Goal: Find contact information: Obtain details needed to contact an individual or organization

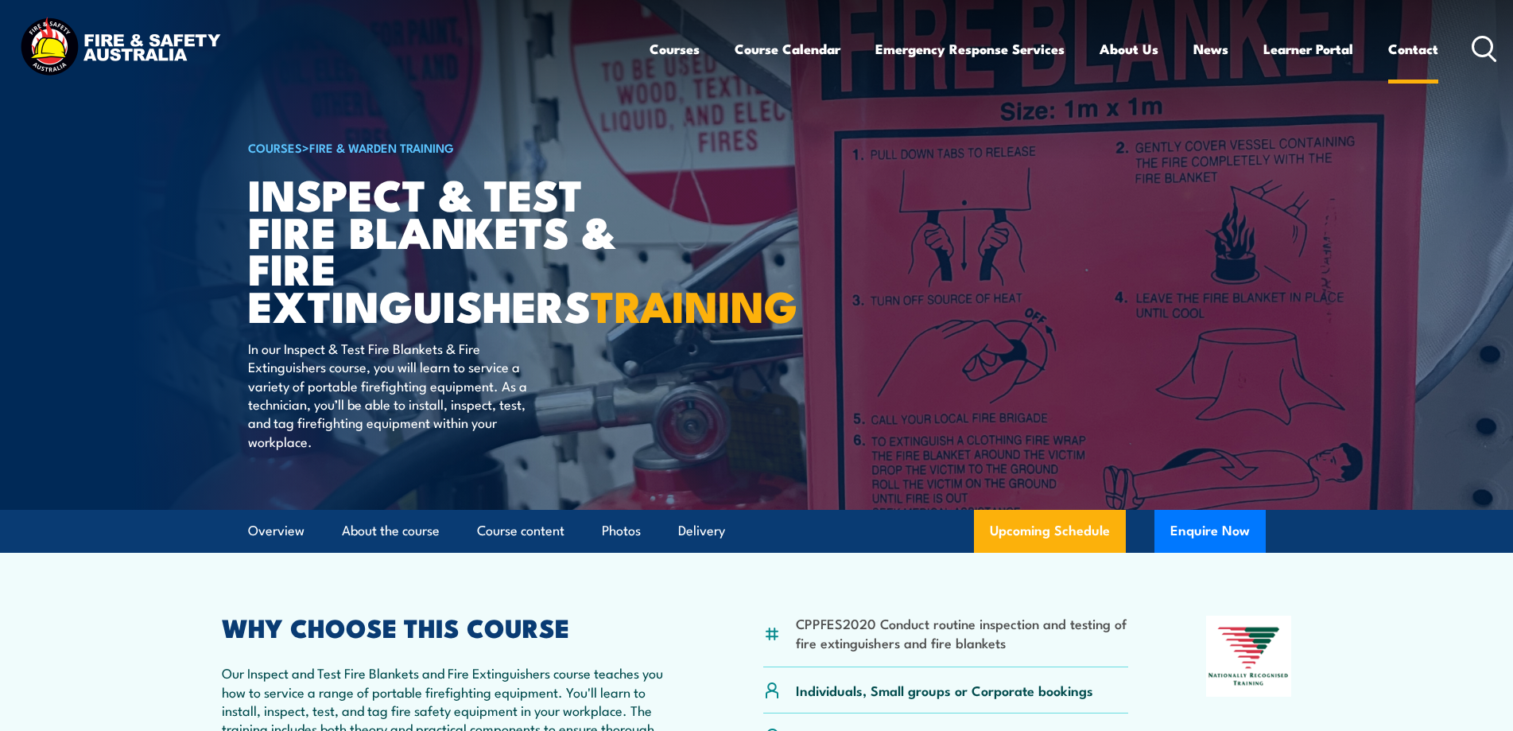
click at [1417, 41] on link "Contact" at bounding box center [1413, 49] width 50 height 42
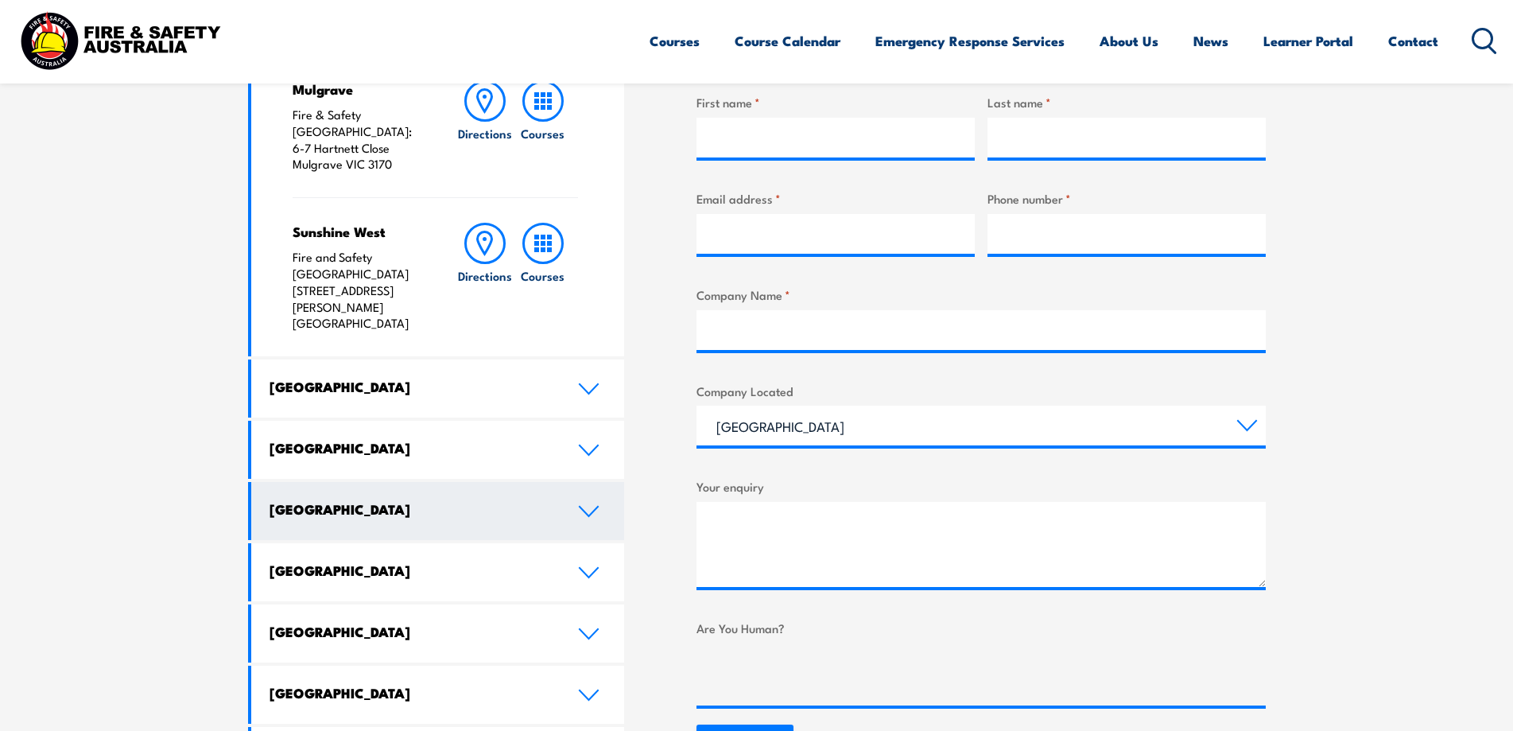
click at [471, 482] on link "Western Australia" at bounding box center [438, 511] width 374 height 58
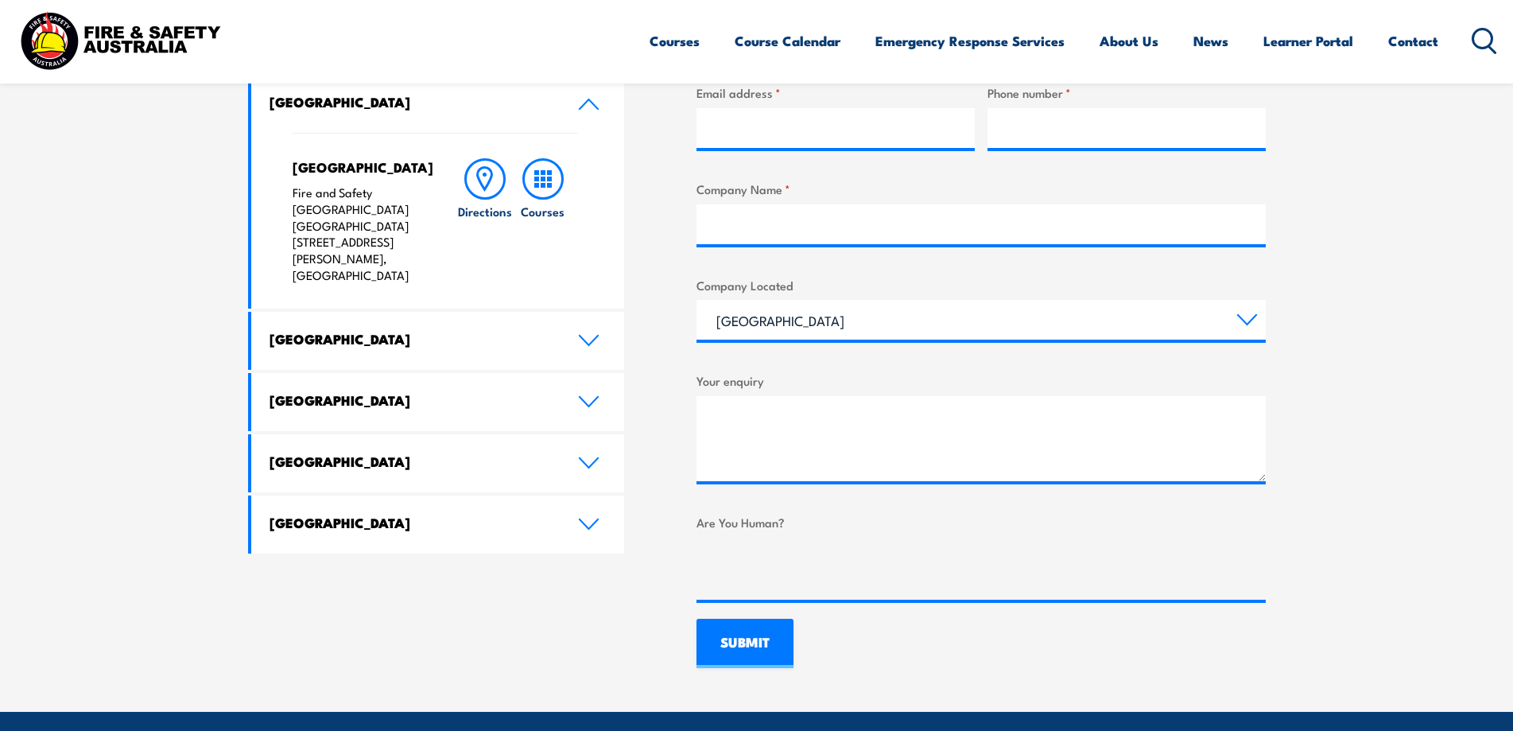
scroll to position [704, 0]
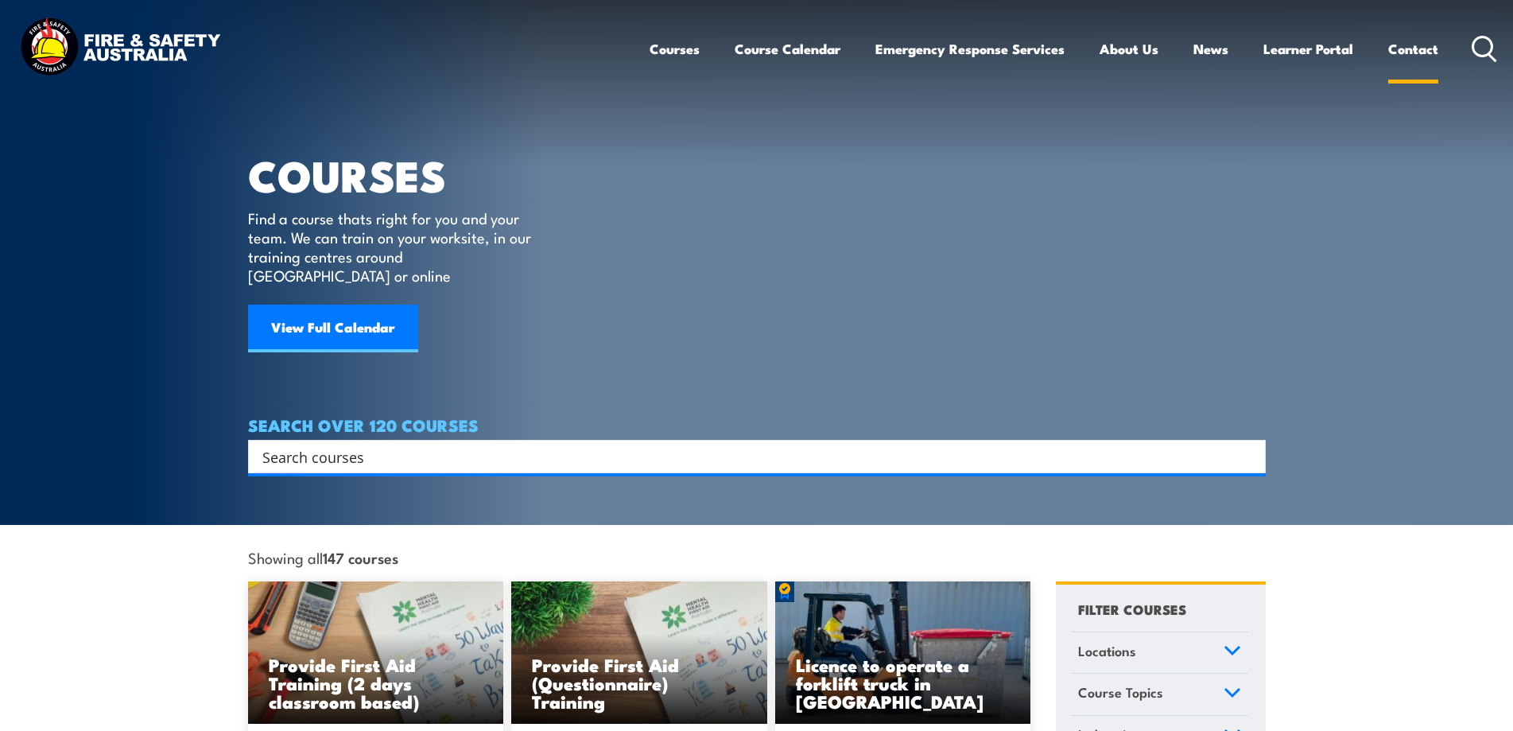
click at [1406, 57] on link "Contact" at bounding box center [1413, 49] width 50 height 42
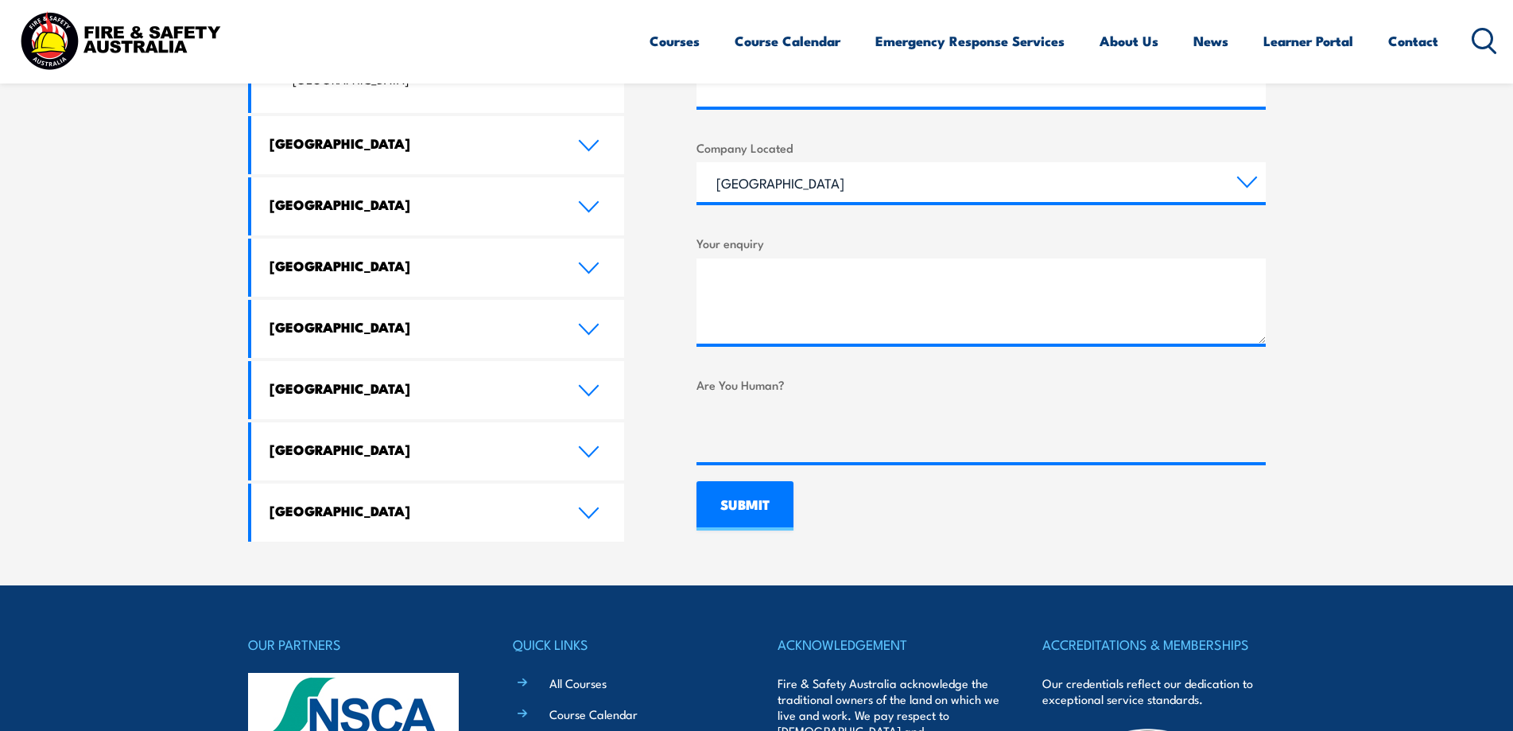
scroll to position [784, 0]
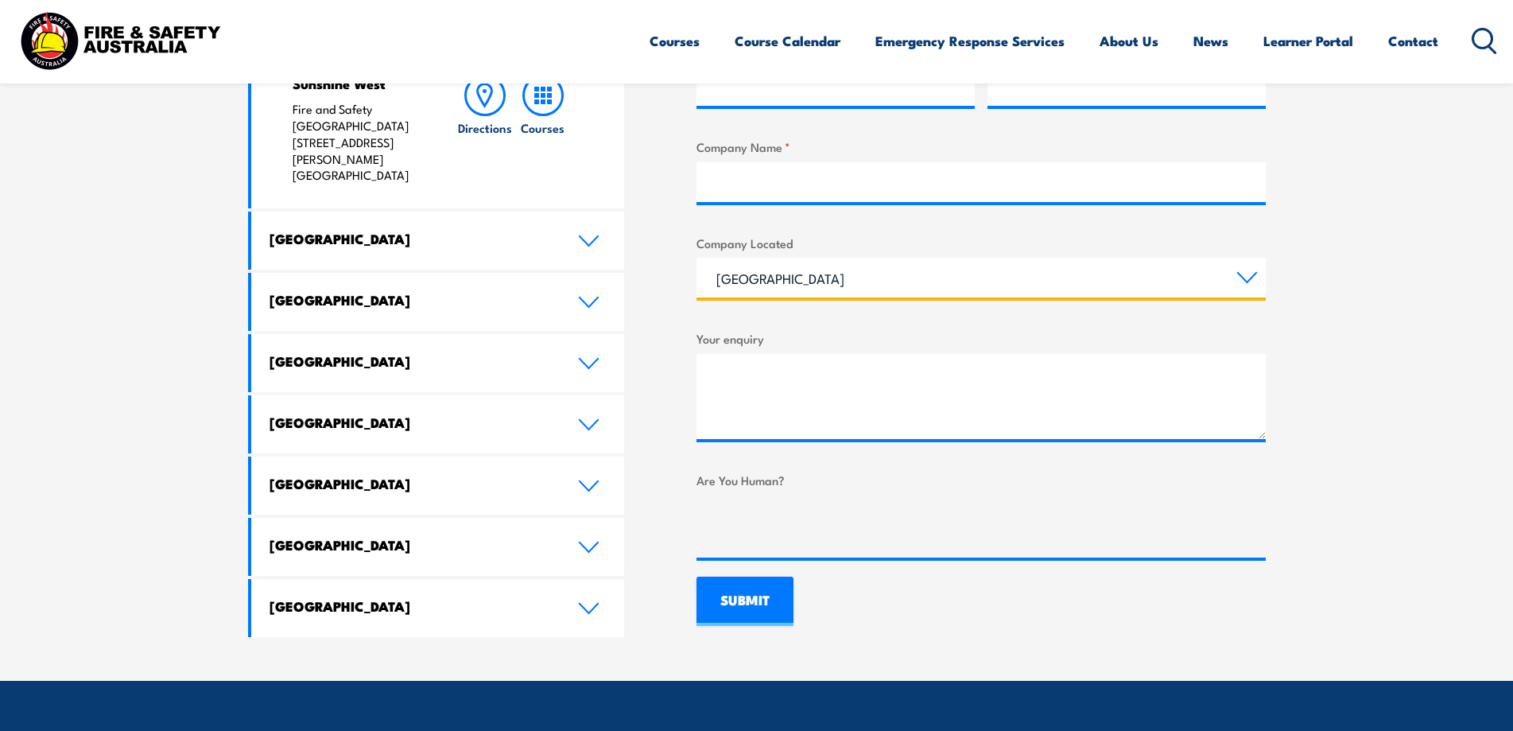
click at [795, 273] on select "Queensland New South Wales Australian Capital Territory Victoria South Australi…" at bounding box center [980, 278] width 569 height 40
select select "Western Australia"
click at [696, 258] on select "Queensland New South Wales Australian Capital Territory Victoria South Australi…" at bounding box center [980, 278] width 569 height 40
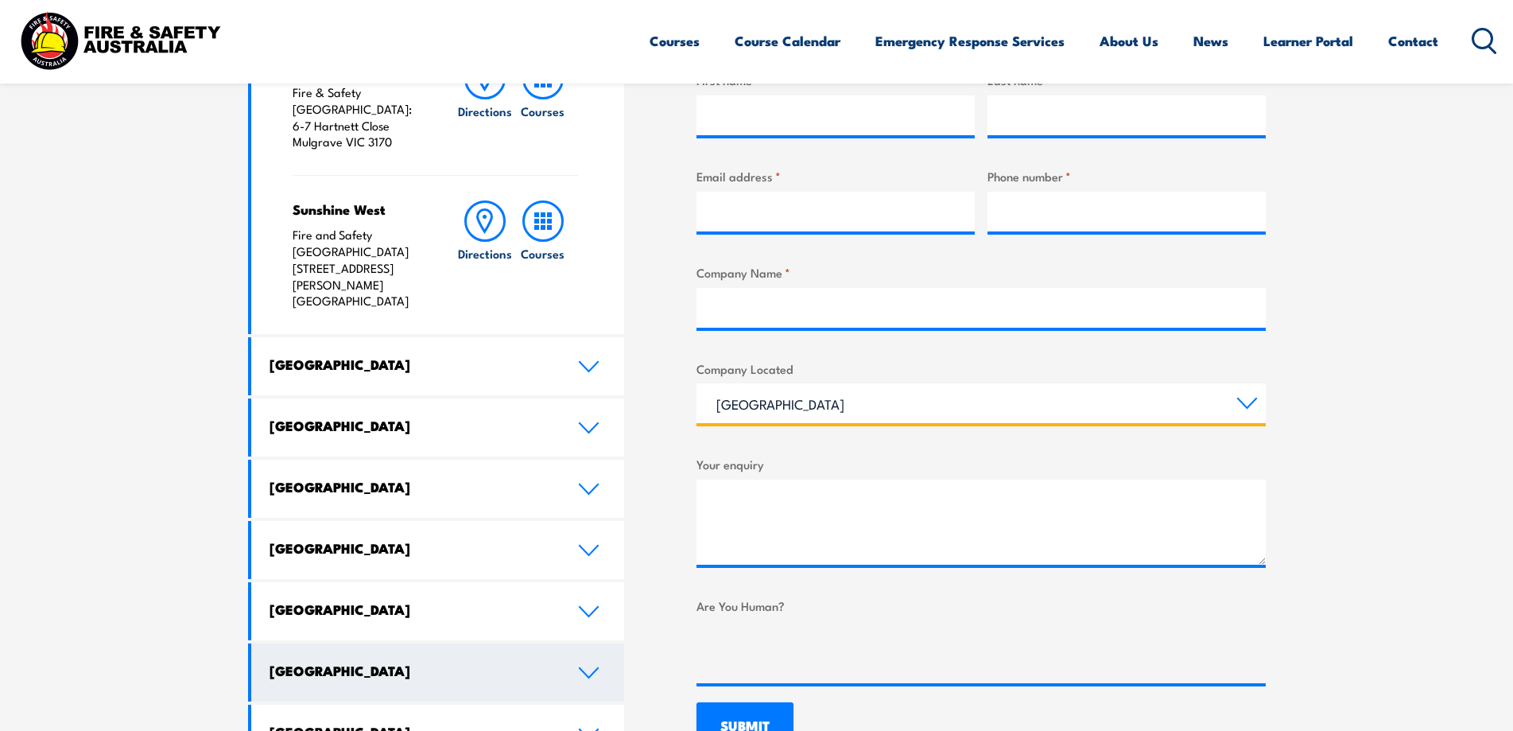
scroll to position [704, 0]
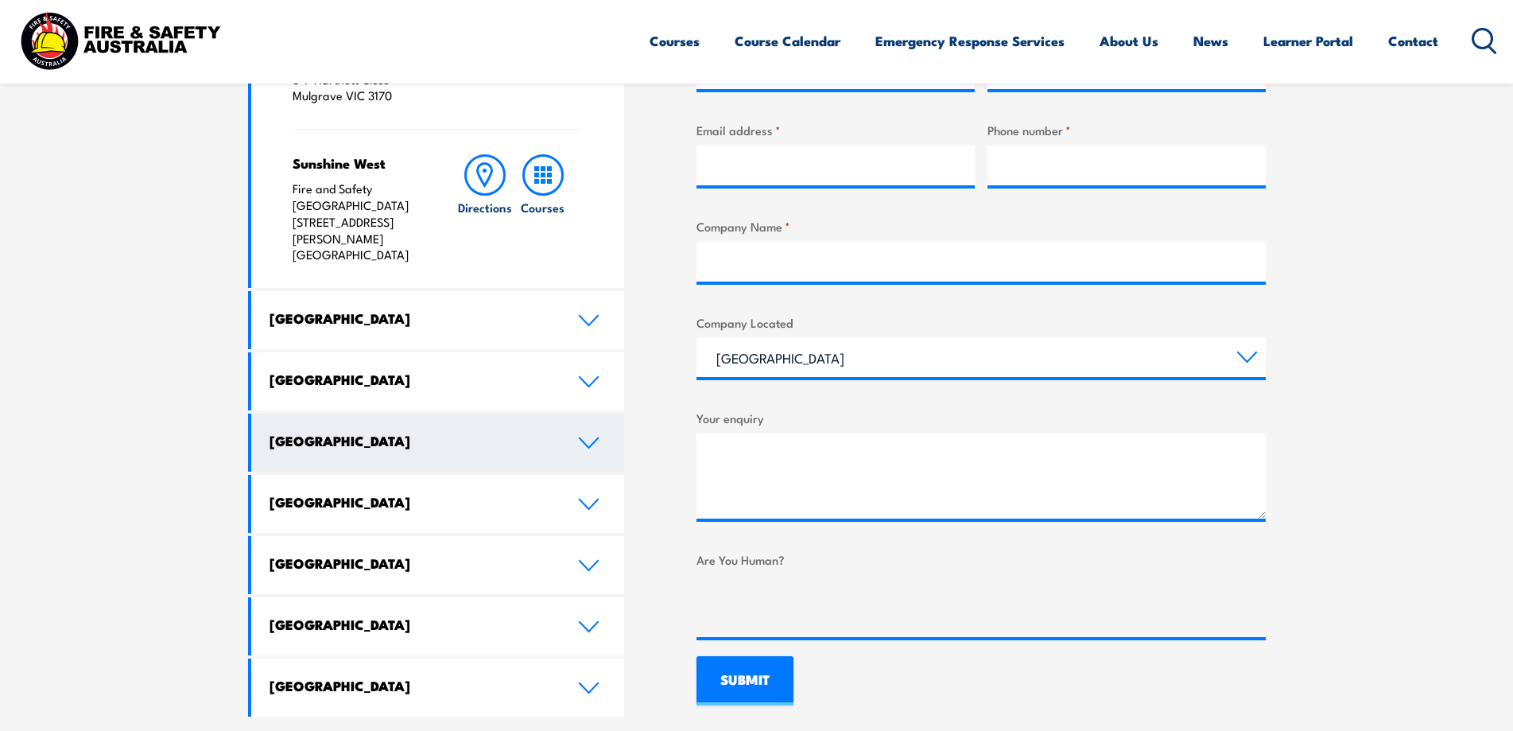
click at [403, 413] on link "Western Australia" at bounding box center [438, 442] width 374 height 58
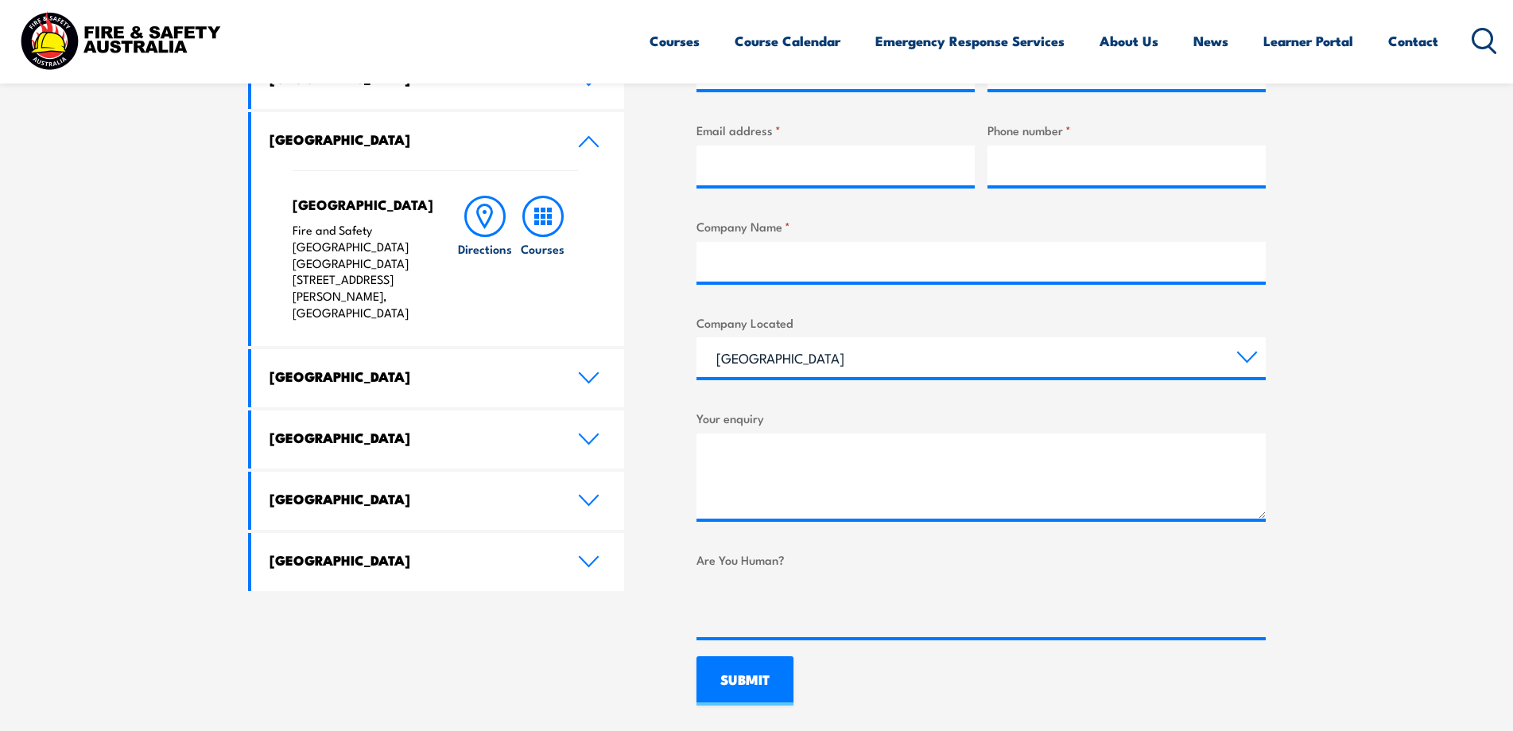
drag, startPoint x: 295, startPoint y: 204, endPoint x: 396, endPoint y: 287, distance: 131.0
click at [396, 287] on div "North Lake Fire and Safety Australia WHS Centre 128 Farrington Road, North Lake…" at bounding box center [359, 259] width 133 height 126
copy div "North Lake Fire and Safety Australia WHS Centre 128 Farrington Road, North Lake…"
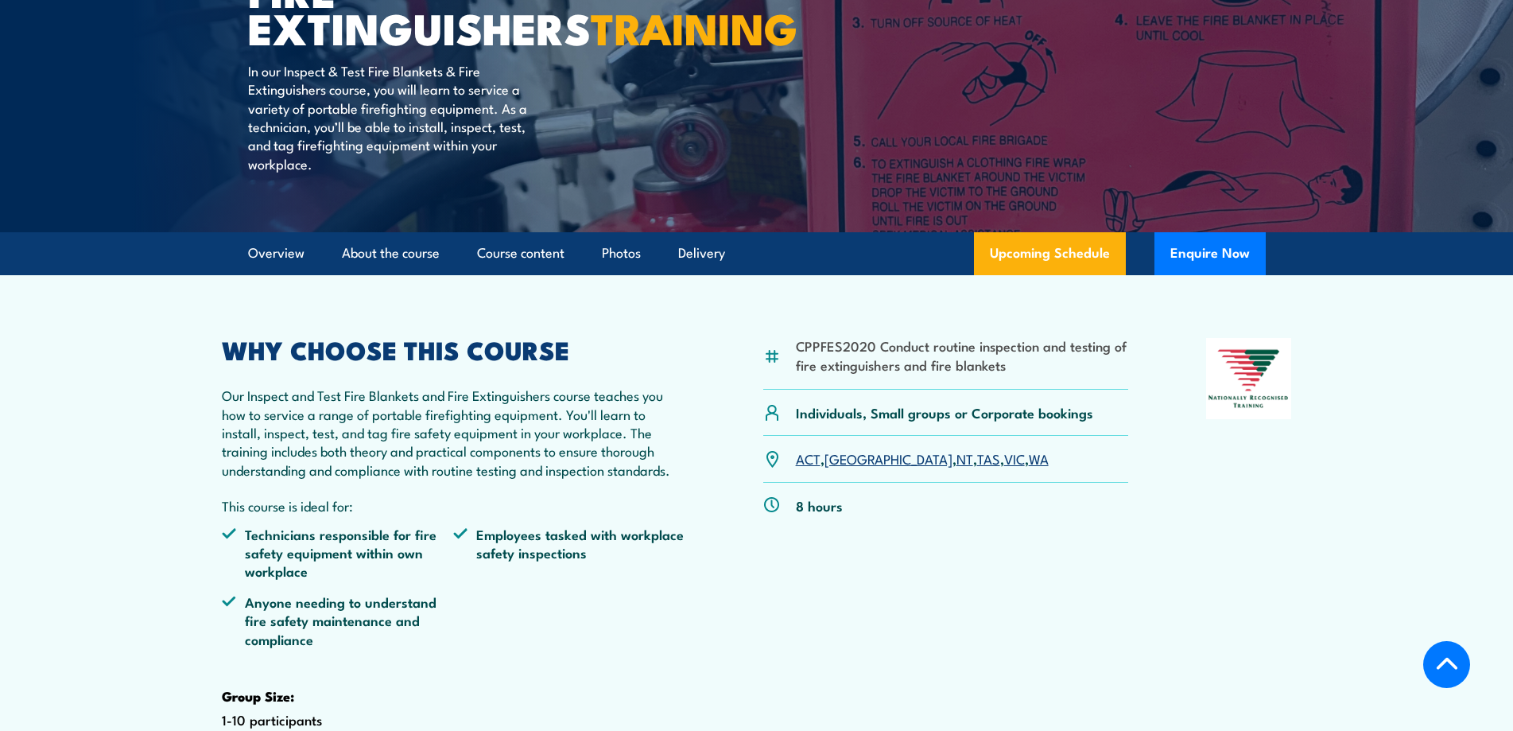
scroll to position [238, 0]
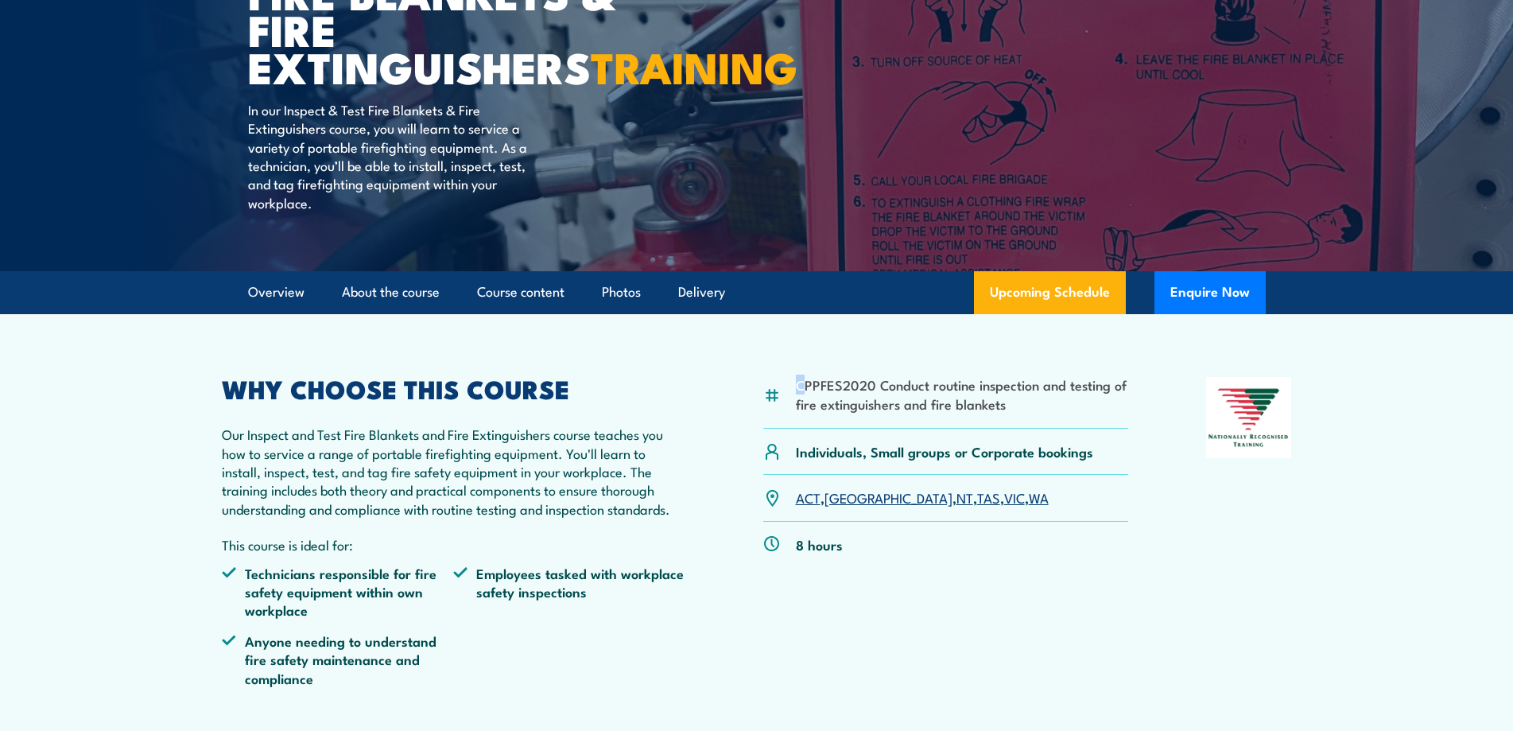
click at [790, 425] on div "CPPFES2020 Conduct routine inspection and testing of fire extinguishers and fir…" at bounding box center [946, 403] width 366 height 52
drag, startPoint x: 819, startPoint y: 425, endPoint x: 804, endPoint y: 423, distance: 14.5
click at [804, 413] on li "CPPFES2020 Conduct routine inspection and testing of fire extinguishers and fir…" at bounding box center [962, 393] width 333 height 37
click at [844, 413] on li "CPPFES2020 Conduct routine inspection and testing of fire extinguishers and fir…" at bounding box center [962, 393] width 333 height 37
